Goal: Task Accomplishment & Management: Use online tool/utility

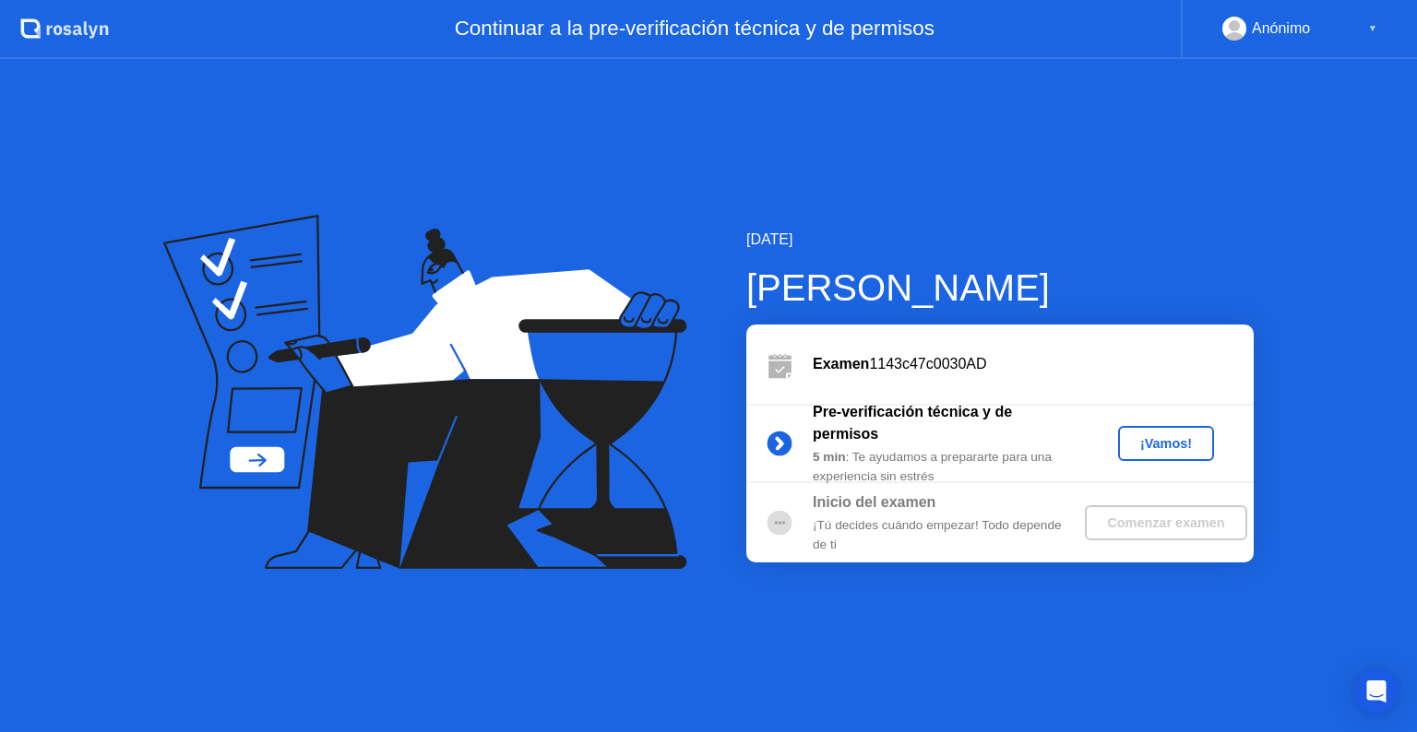
click at [1184, 445] on div "¡Vamos!" at bounding box center [1165, 443] width 81 height 15
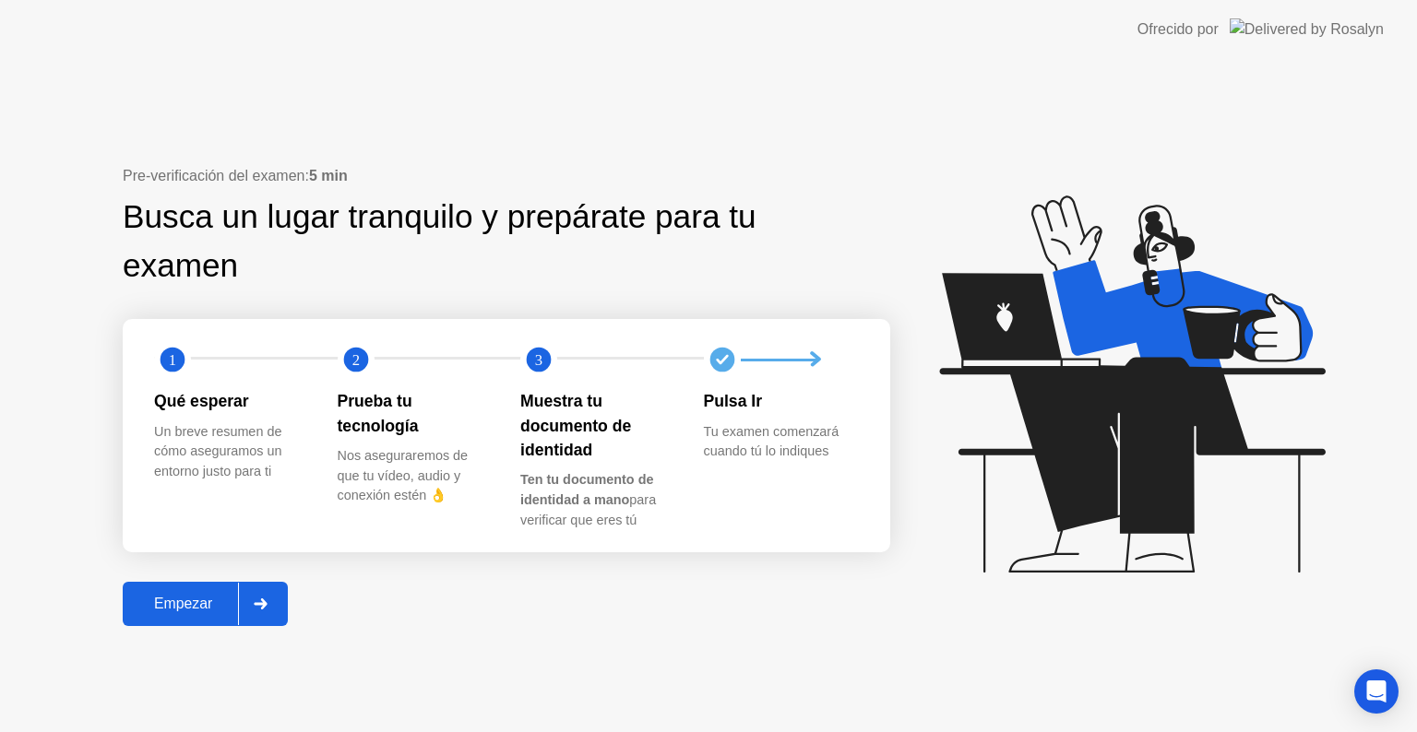
click at [181, 600] on div "Empezar" at bounding box center [183, 604] width 110 height 17
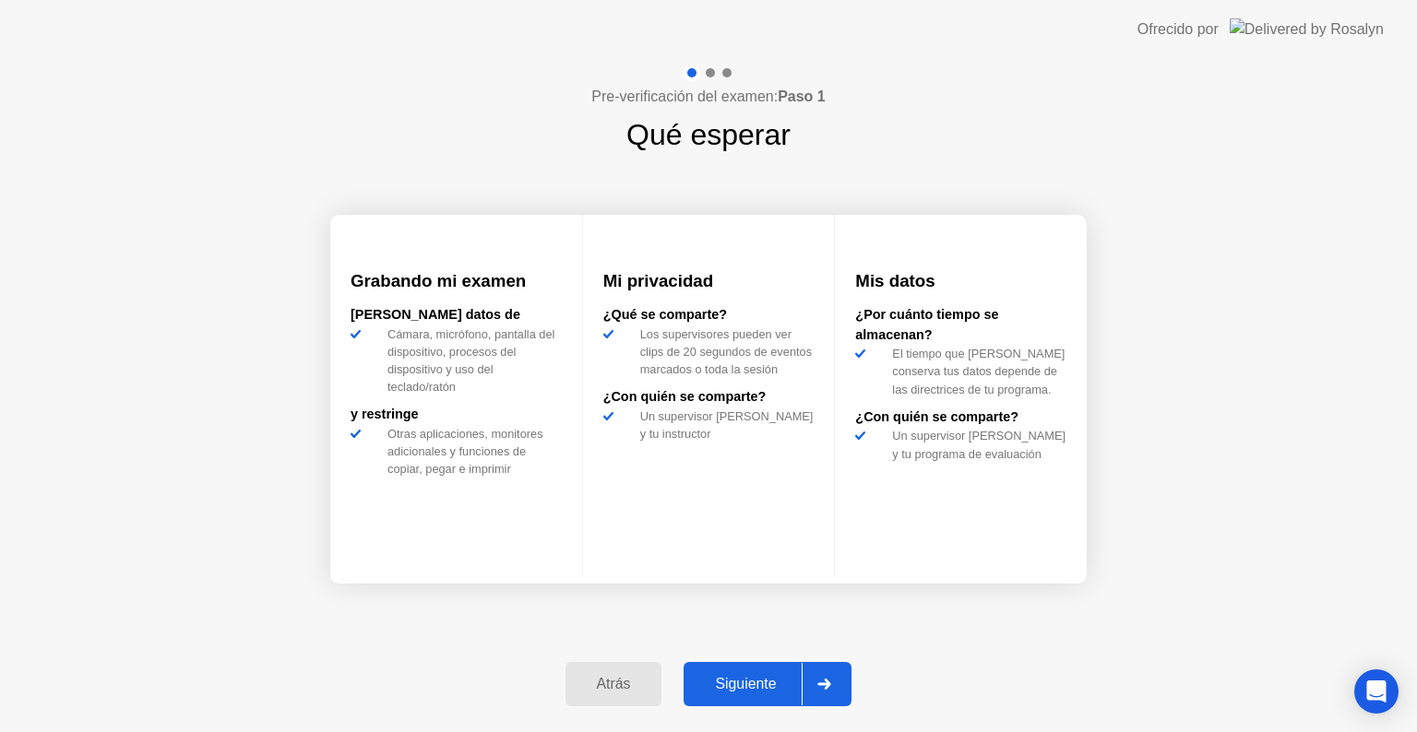
click at [768, 676] on div "Siguiente" at bounding box center [745, 684] width 113 height 17
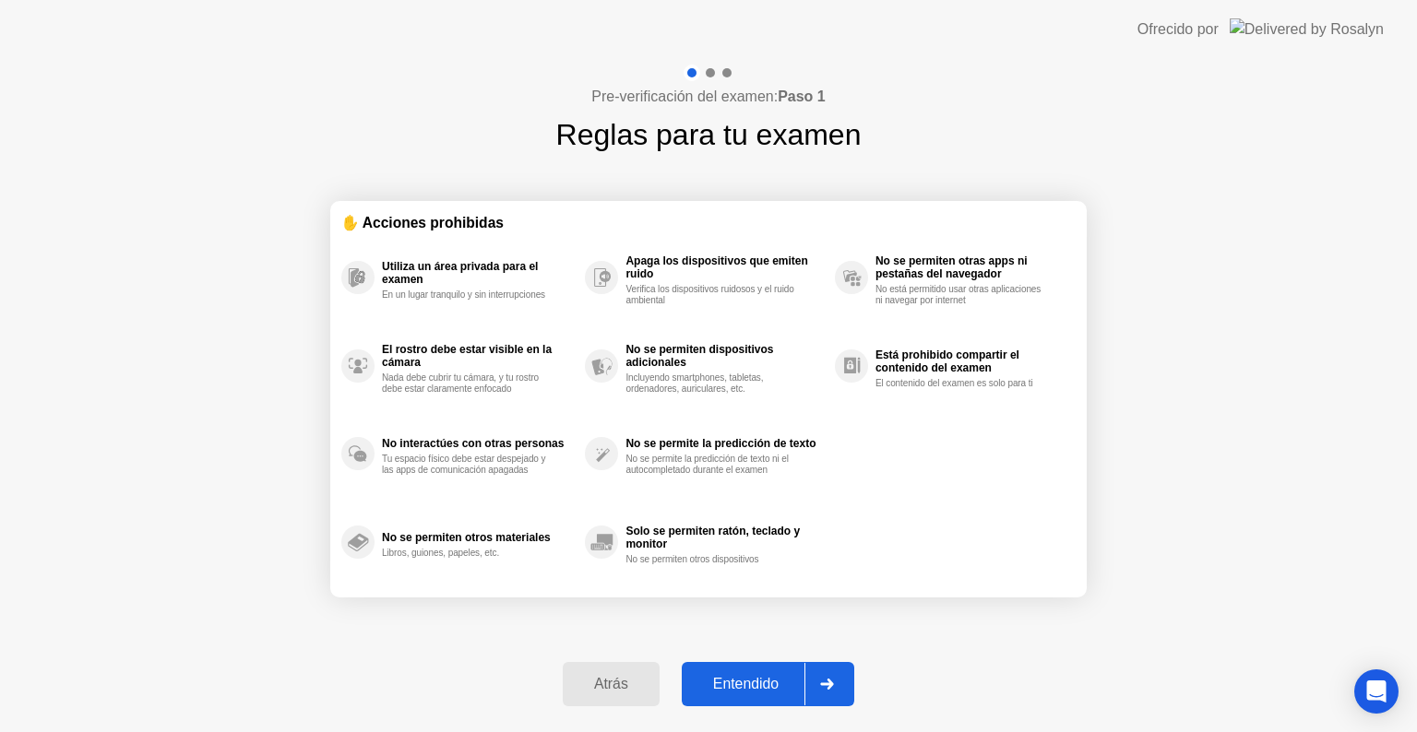
click at [768, 676] on div "Entendido" at bounding box center [745, 684] width 117 height 17
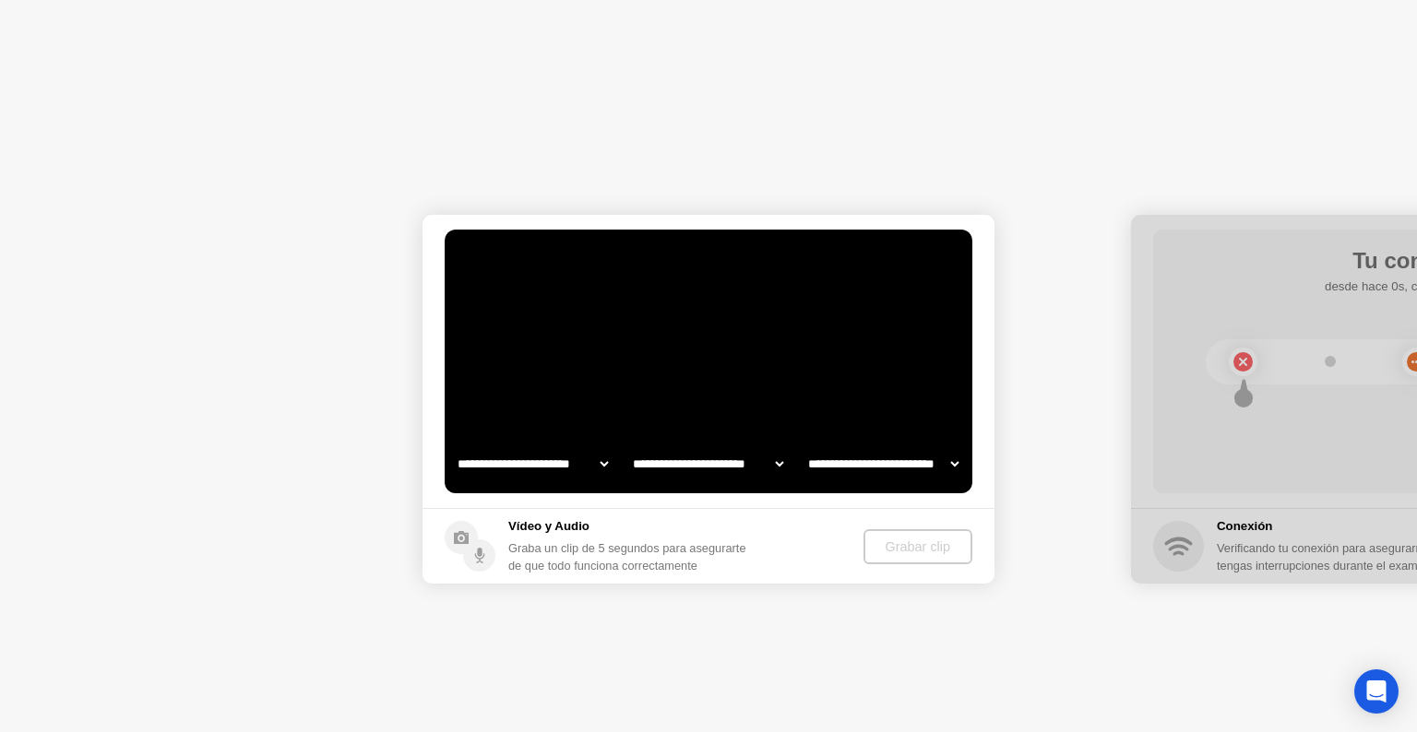
select select "**********"
select select "*******"
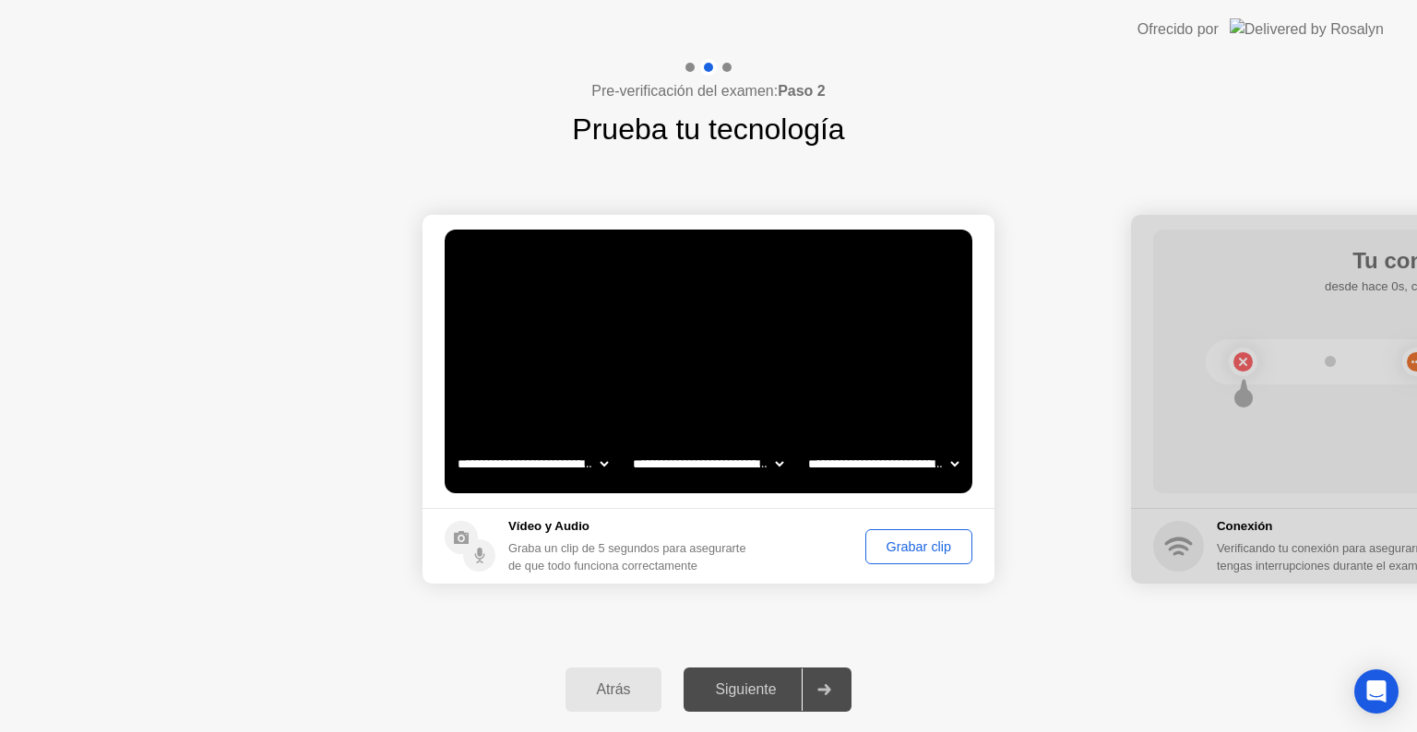
click at [915, 552] on div "Grabar clip" at bounding box center [919, 547] width 94 height 15
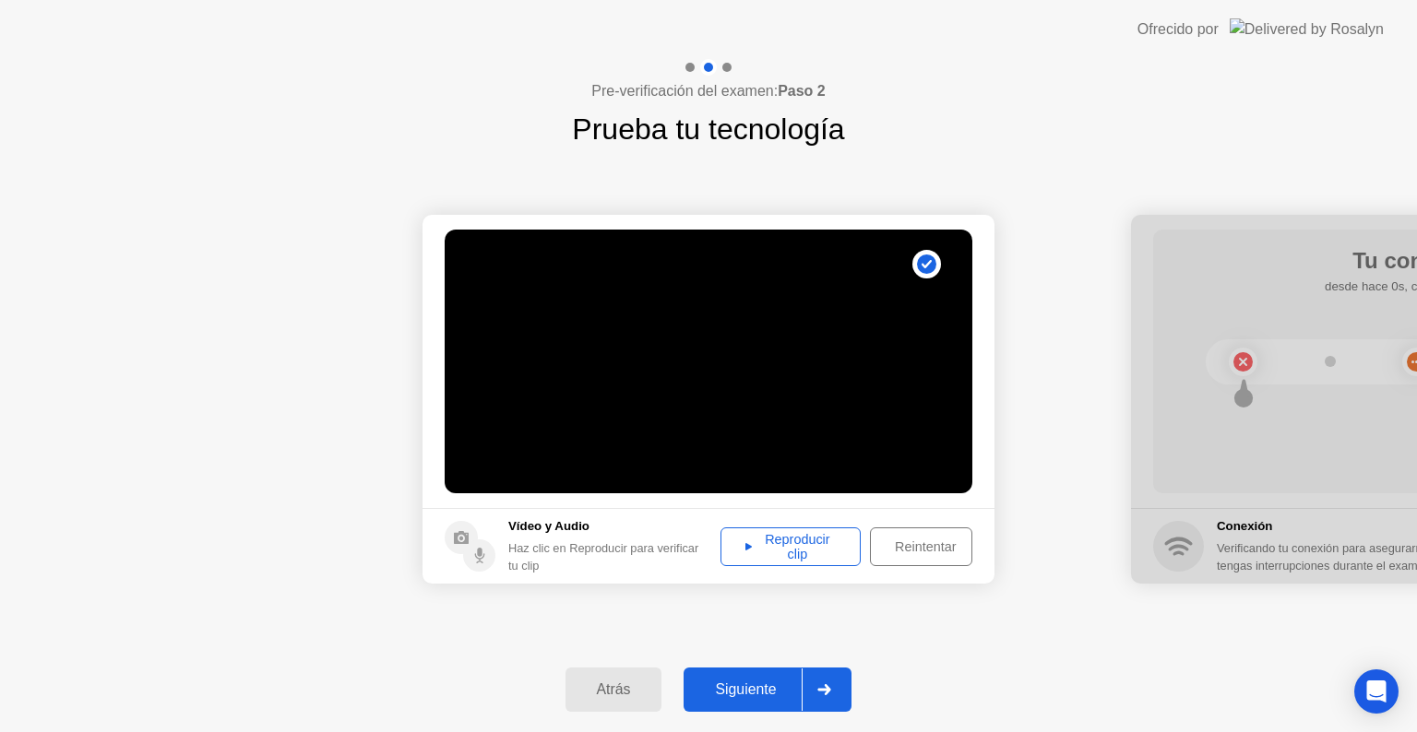
click at [737, 694] on div "Siguiente" at bounding box center [745, 690] width 113 height 17
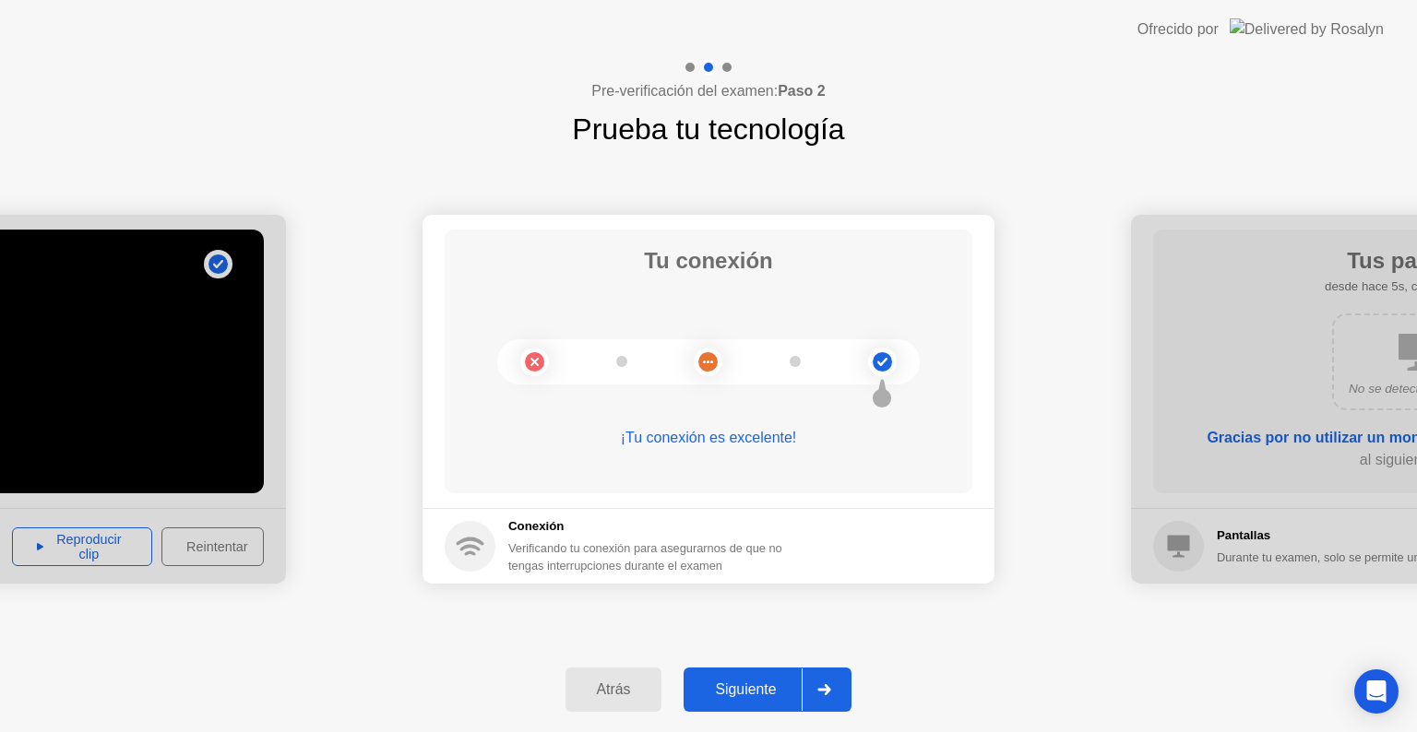
click at [733, 701] on button "Siguiente" at bounding box center [767, 690] width 168 height 44
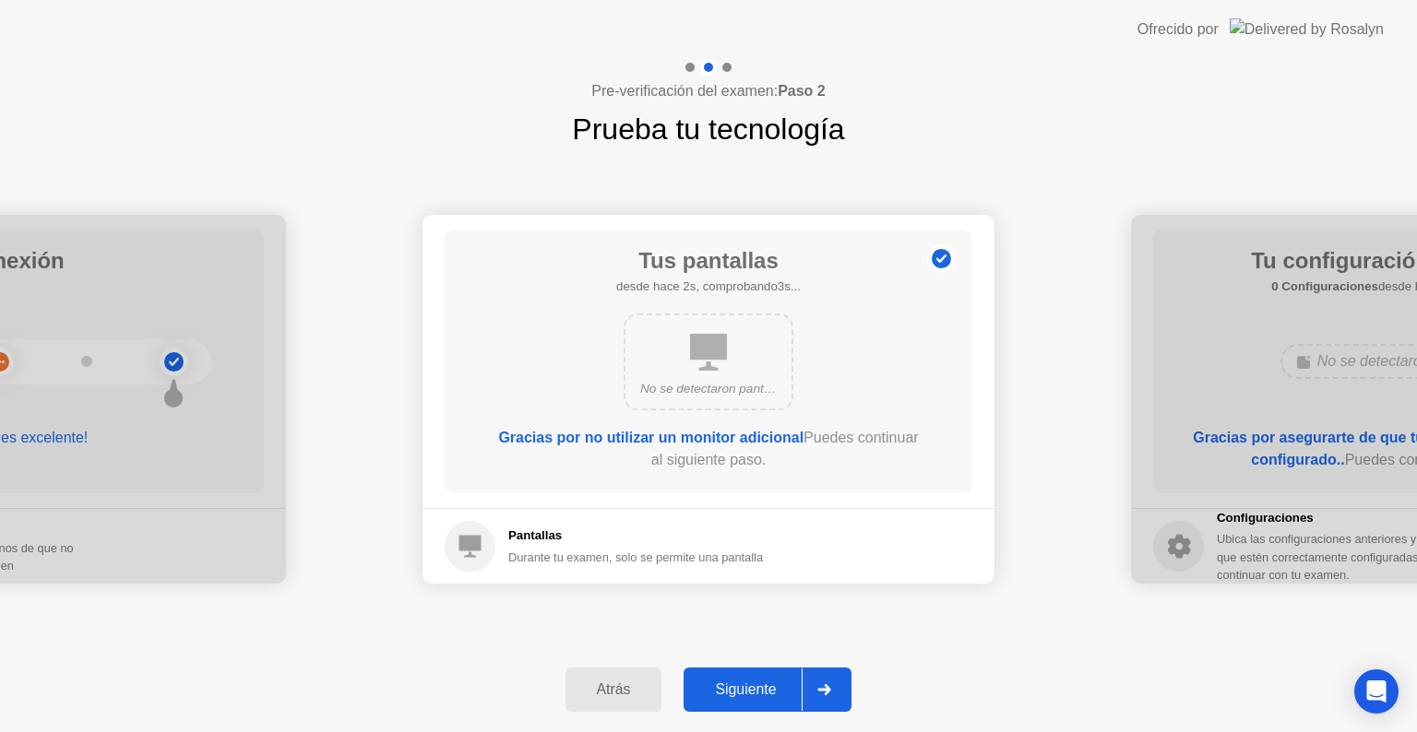
click at [733, 701] on button "Siguiente" at bounding box center [767, 690] width 168 height 44
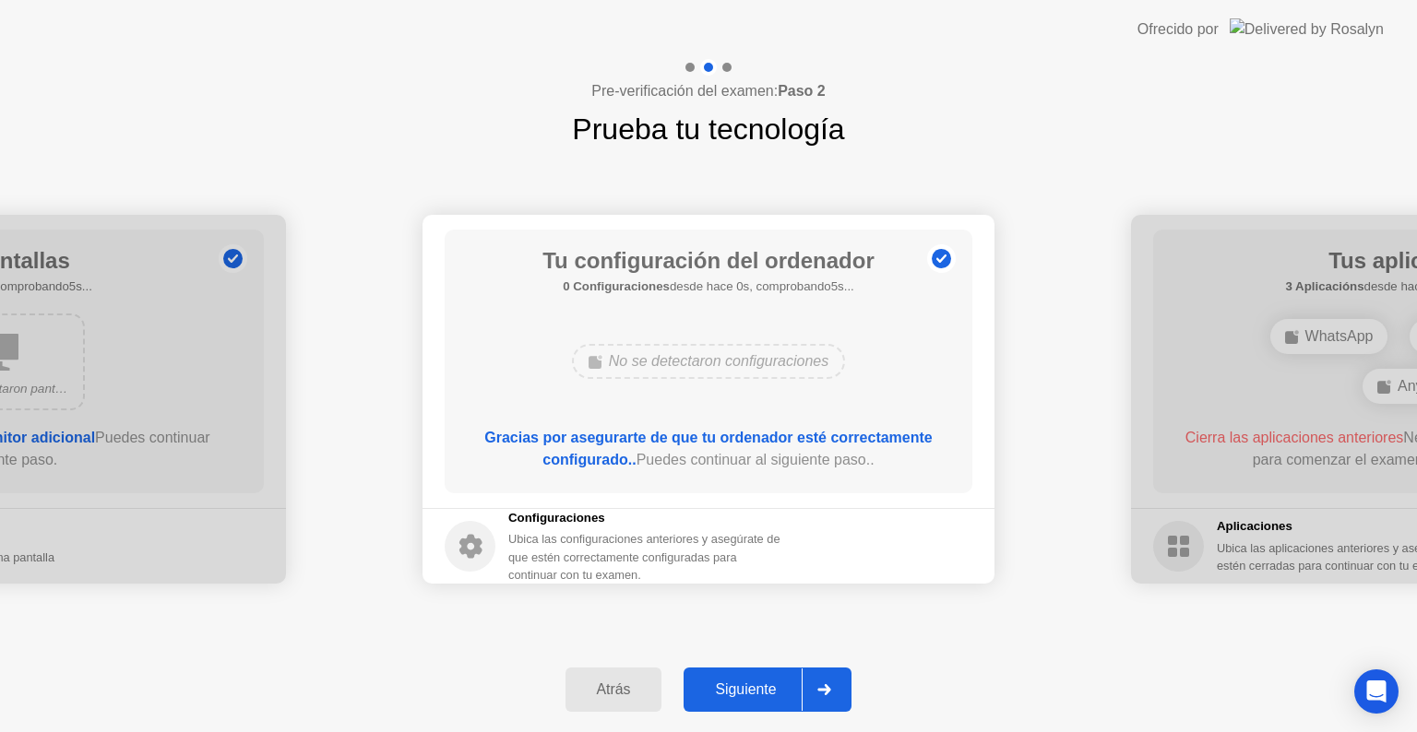
click at [733, 701] on button "Siguiente" at bounding box center [767, 690] width 168 height 44
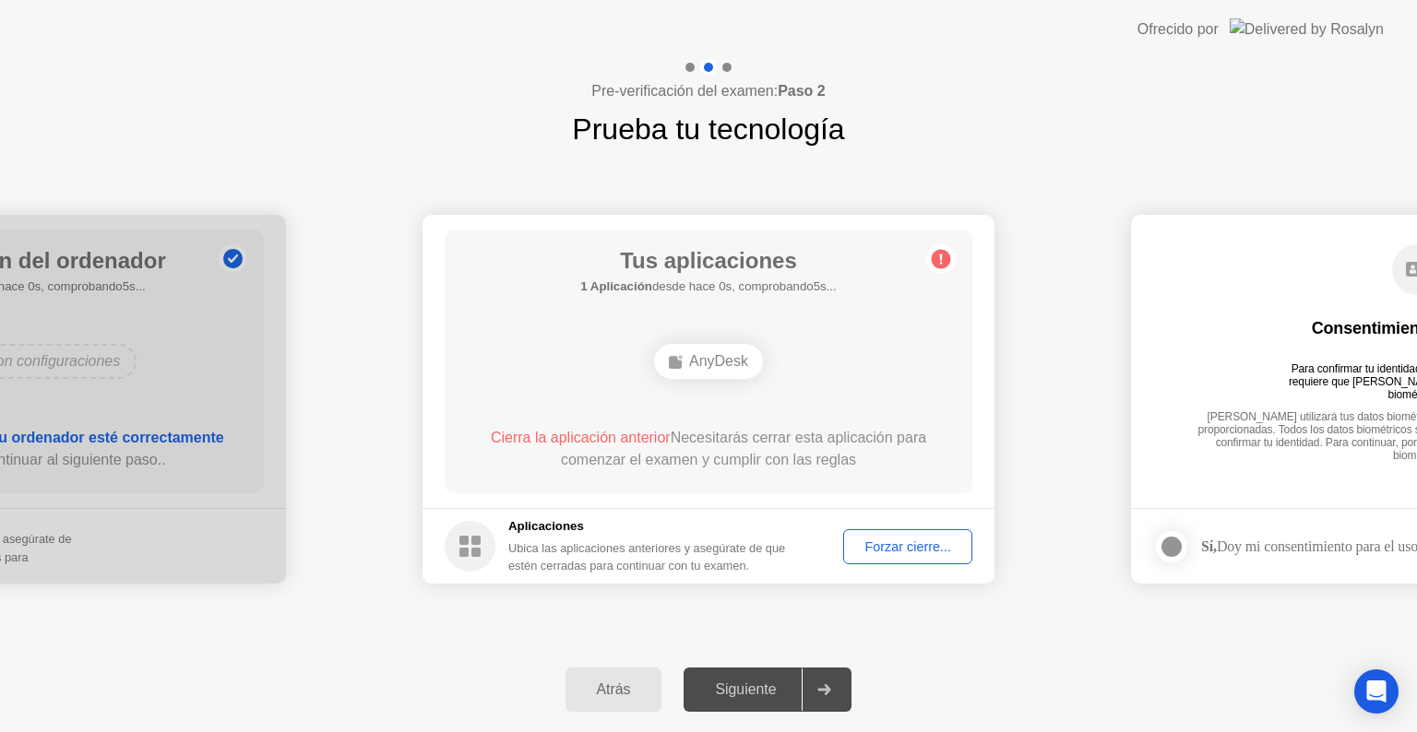
click at [776, 682] on div "Siguiente" at bounding box center [745, 690] width 113 height 17
click at [702, 369] on div "AnyDesk" at bounding box center [708, 361] width 109 height 35
click at [874, 550] on div "Forzar cierre..." at bounding box center [907, 547] width 116 height 15
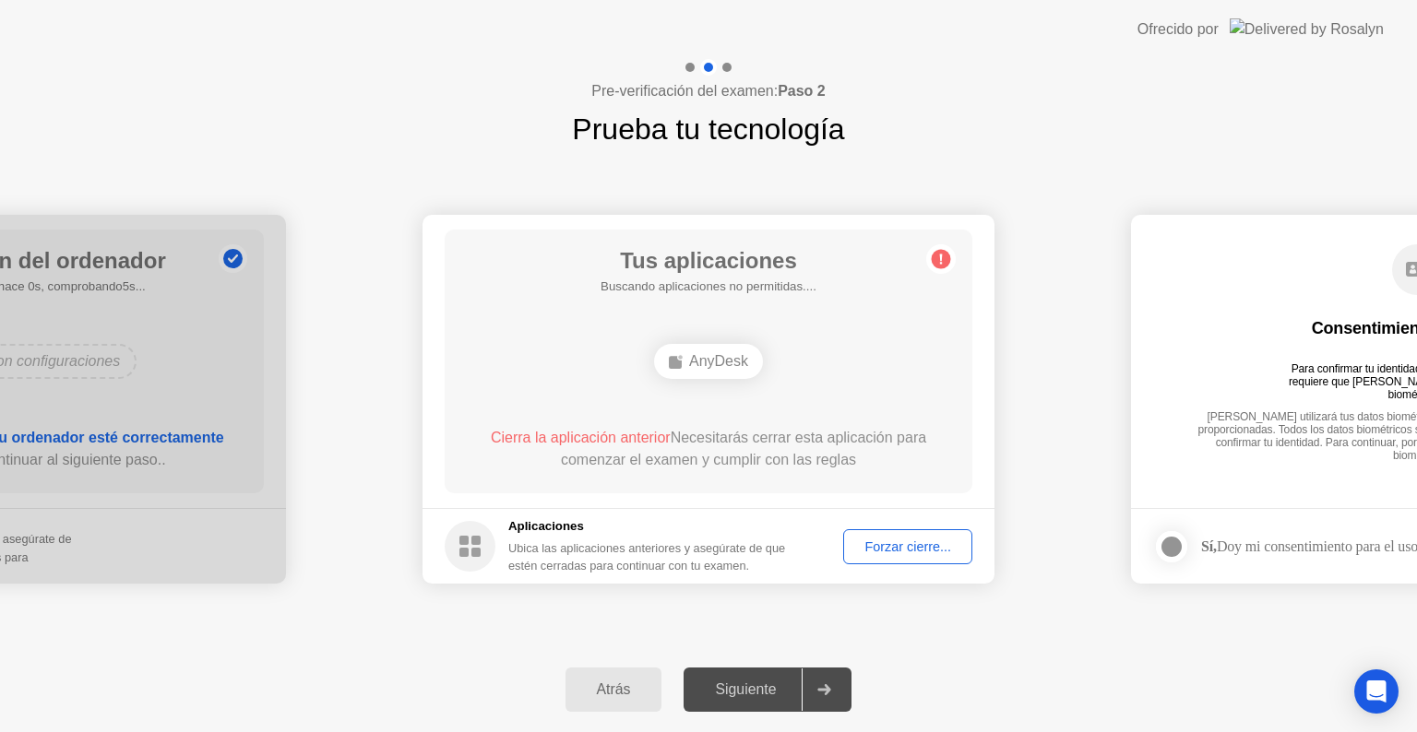
click at [736, 364] on div "AnyDesk" at bounding box center [708, 361] width 109 height 35
click at [849, 558] on button "Forzar cierre..." at bounding box center [907, 546] width 129 height 35
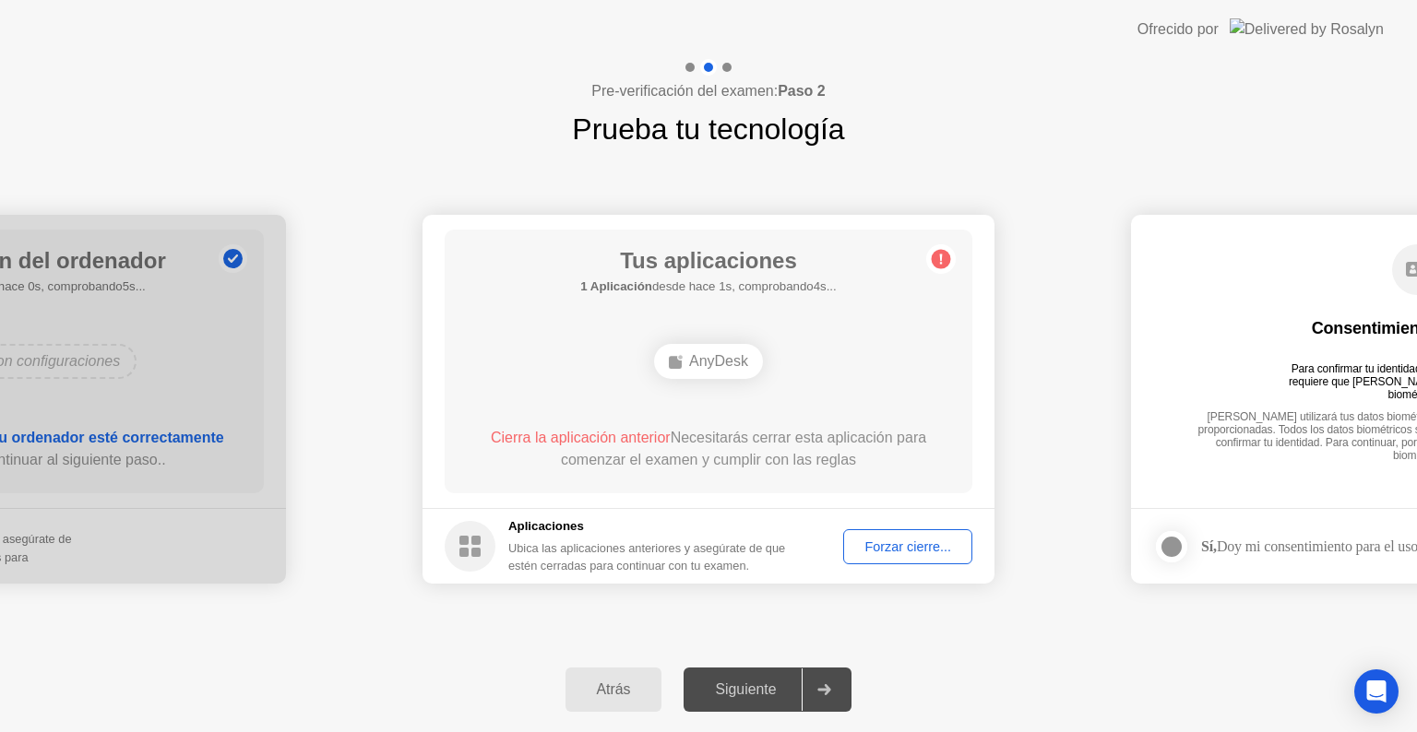
click at [775, 691] on div "Siguiente" at bounding box center [745, 690] width 113 height 17
click at [737, 365] on div "AnyDesk" at bounding box center [708, 361] width 109 height 35
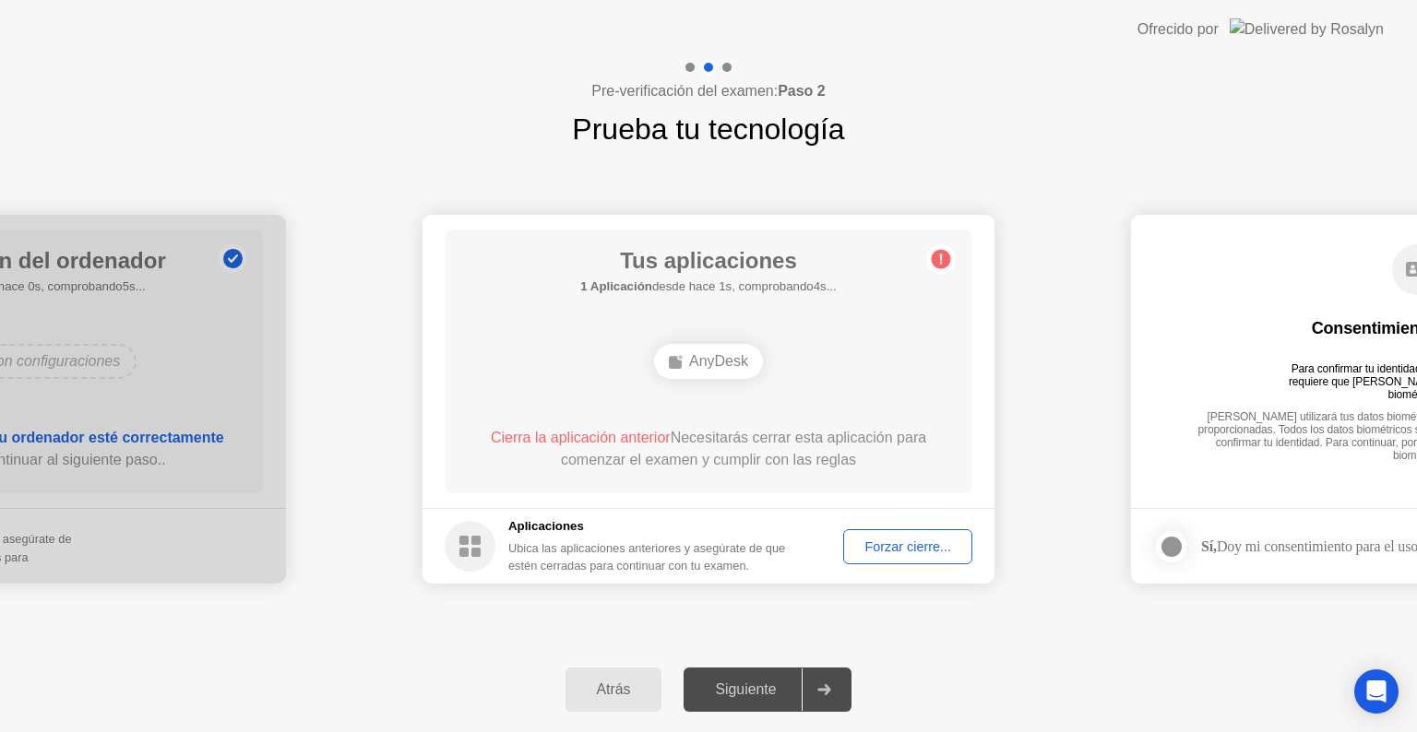
click at [469, 543] on circle at bounding box center [470, 546] width 51 height 51
click at [739, 348] on div "AnyDesk" at bounding box center [708, 361] width 109 height 35
click at [1123, 638] on div "**********" at bounding box center [708, 399] width 1417 height 496
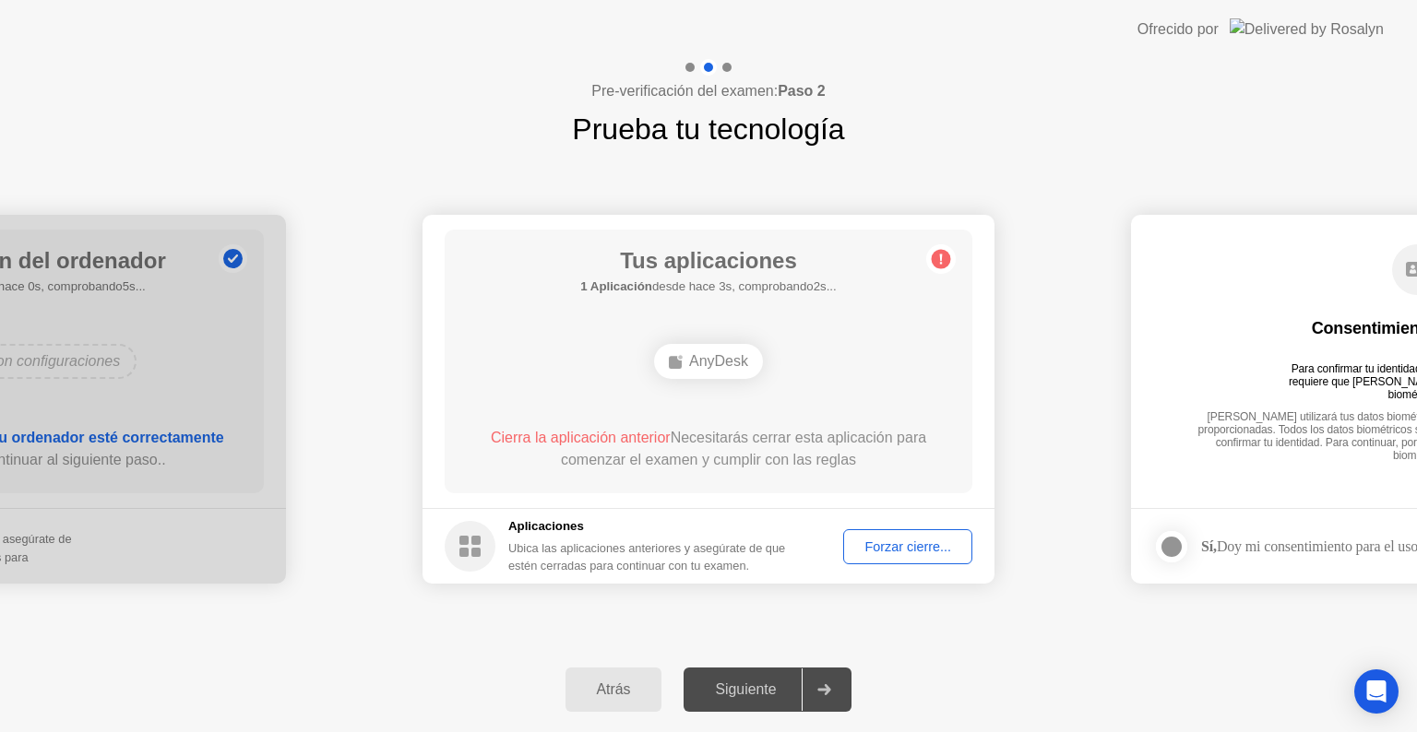
click at [915, 541] on div "Forzar cierre..." at bounding box center [907, 547] width 116 height 15
